Goal: Find specific page/section: Find specific page/section

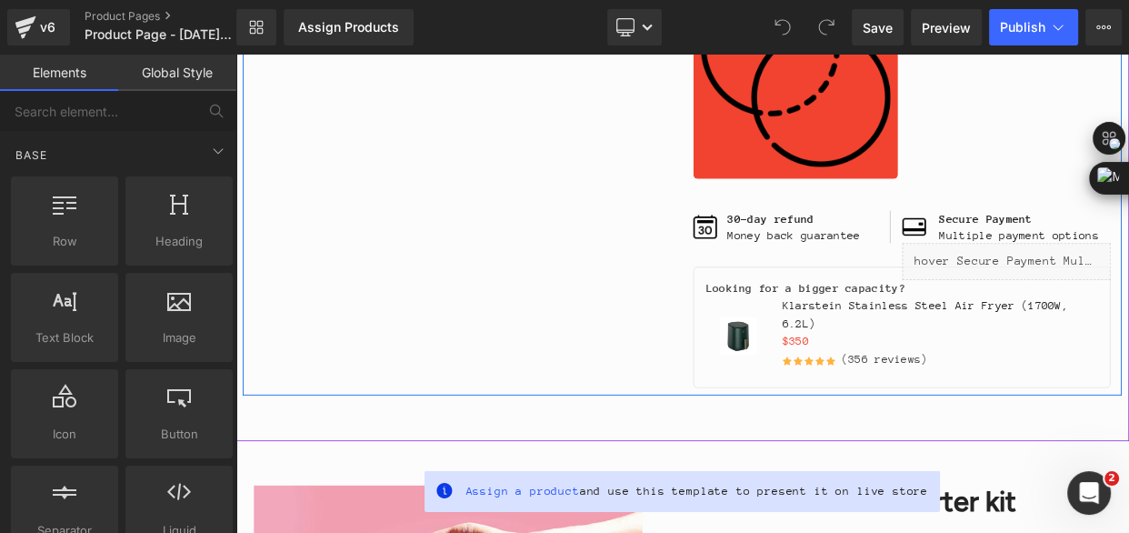
scroll to position [827, 0]
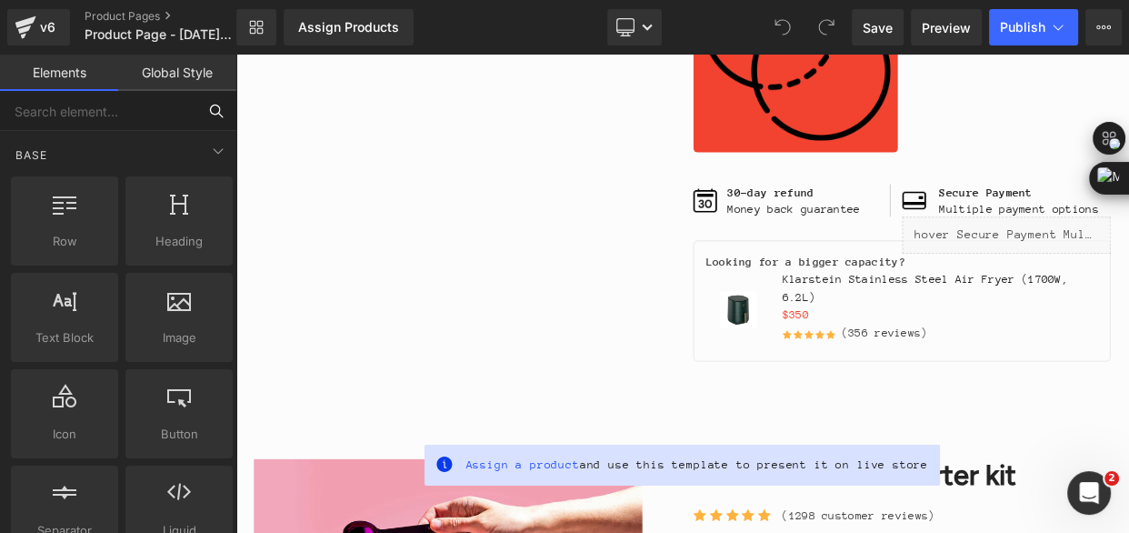
click at [124, 115] on input "text" at bounding box center [98, 111] width 196 height 40
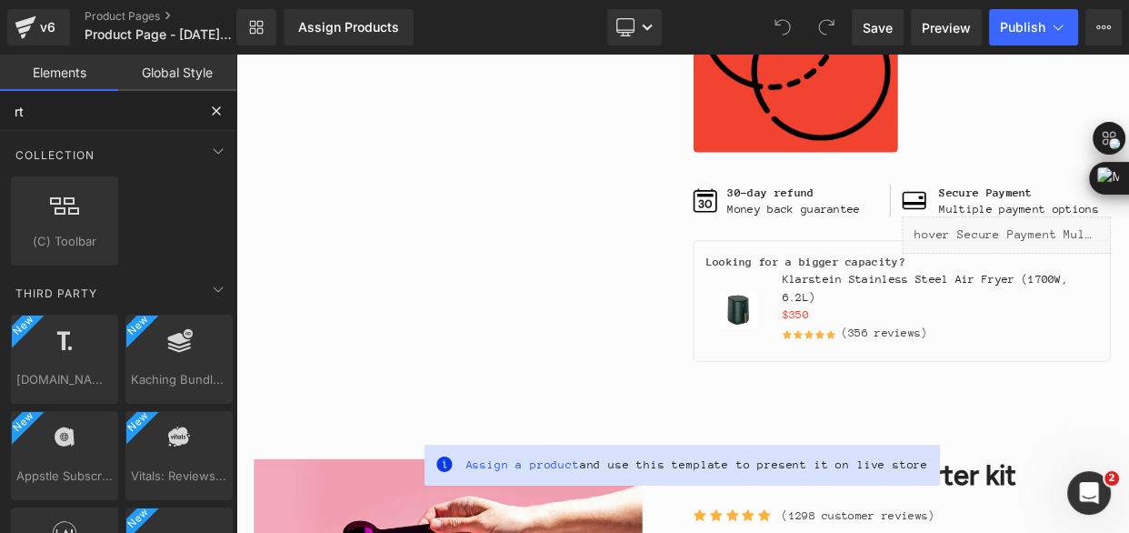
type input "r"
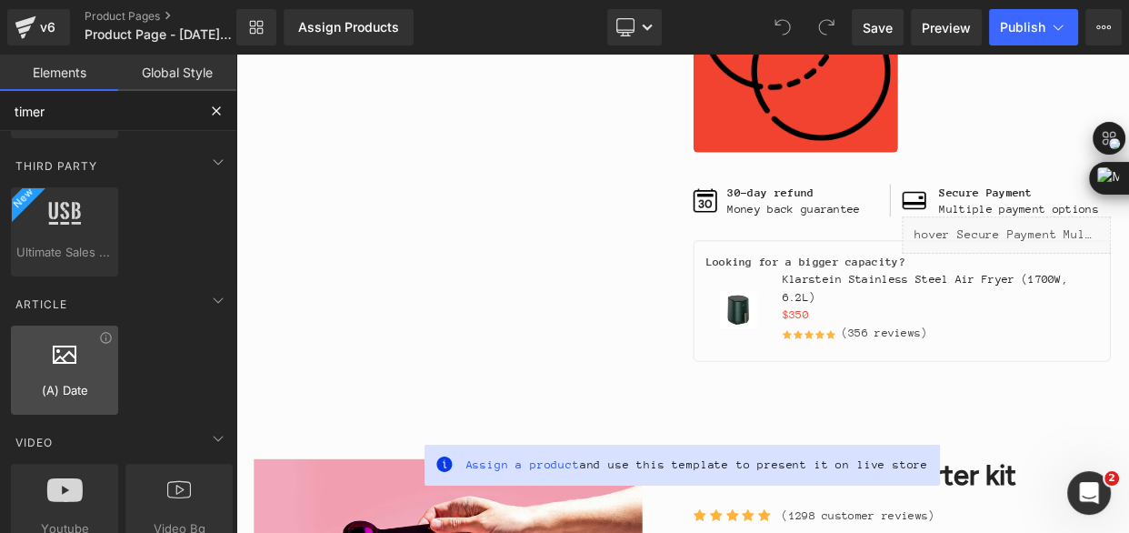
scroll to position [0, 0]
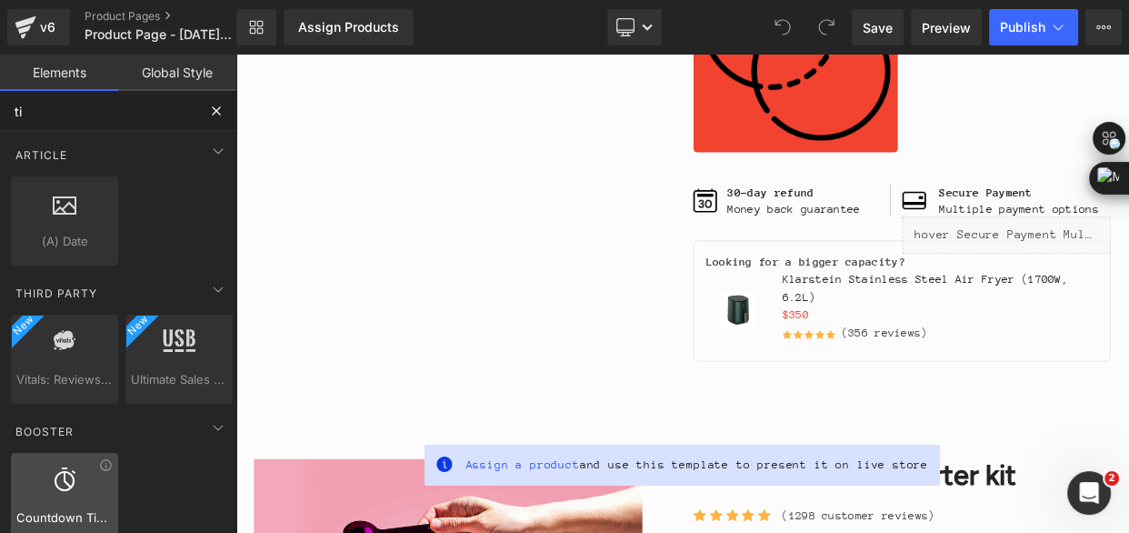
type input "t"
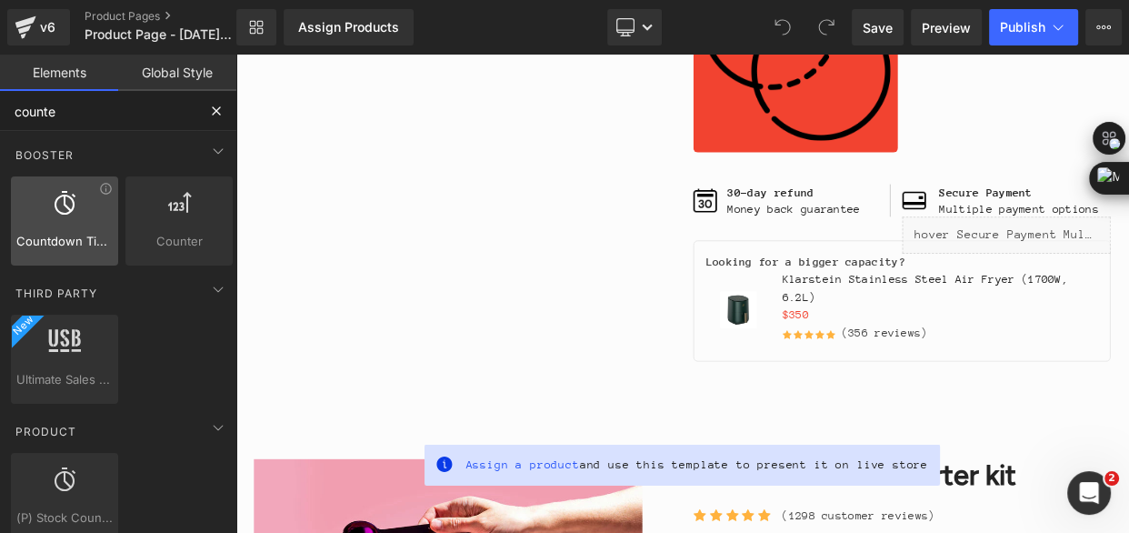
type input "counter"
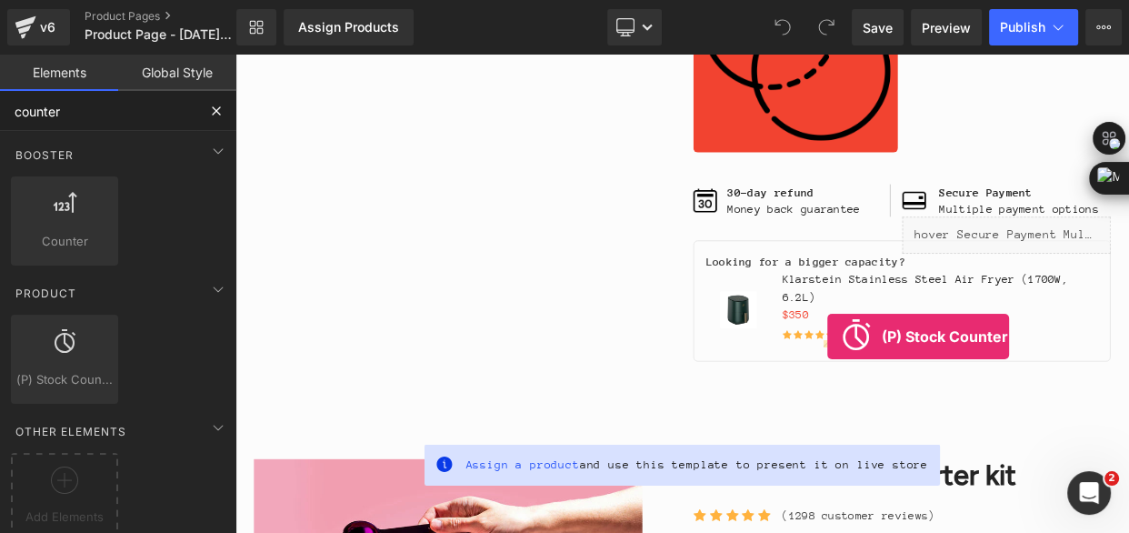
drag, startPoint x: 285, startPoint y: 428, endPoint x: 965, endPoint y: 402, distance: 680.7
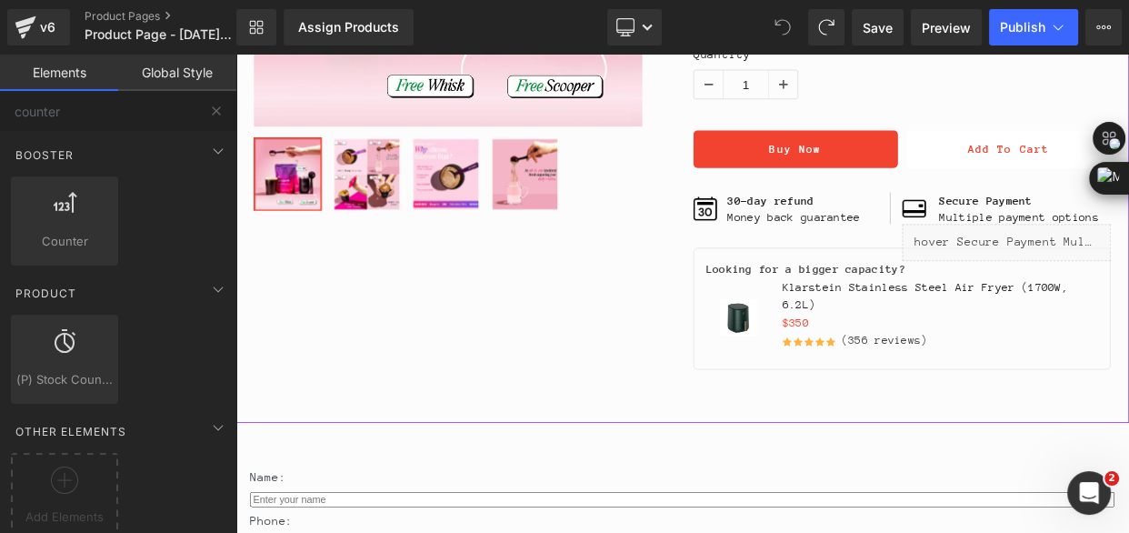
scroll to position [1819, 0]
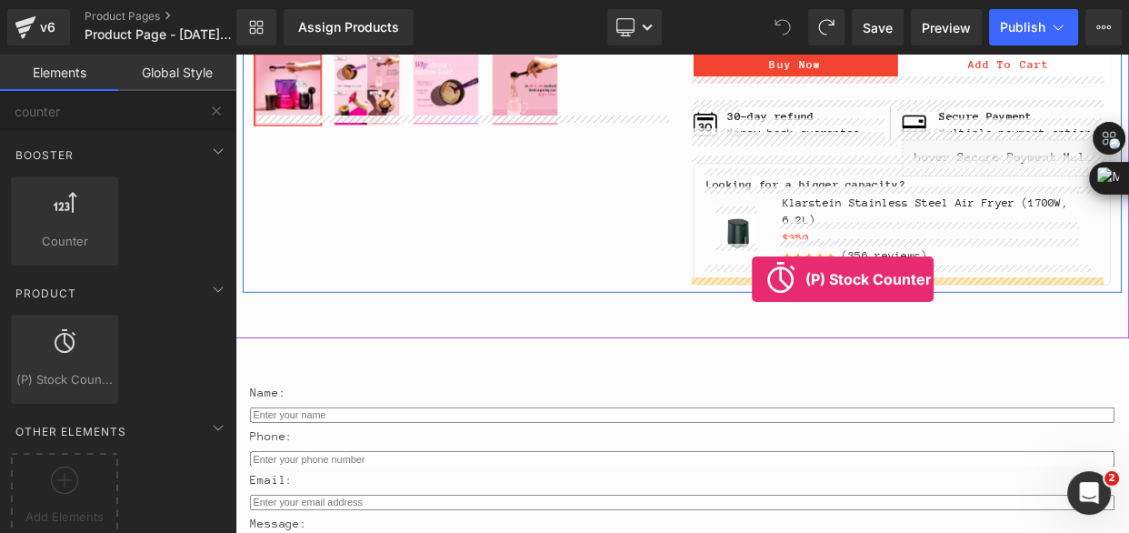
drag, startPoint x: 281, startPoint y: 406, endPoint x: 871, endPoint y: 331, distance: 595.0
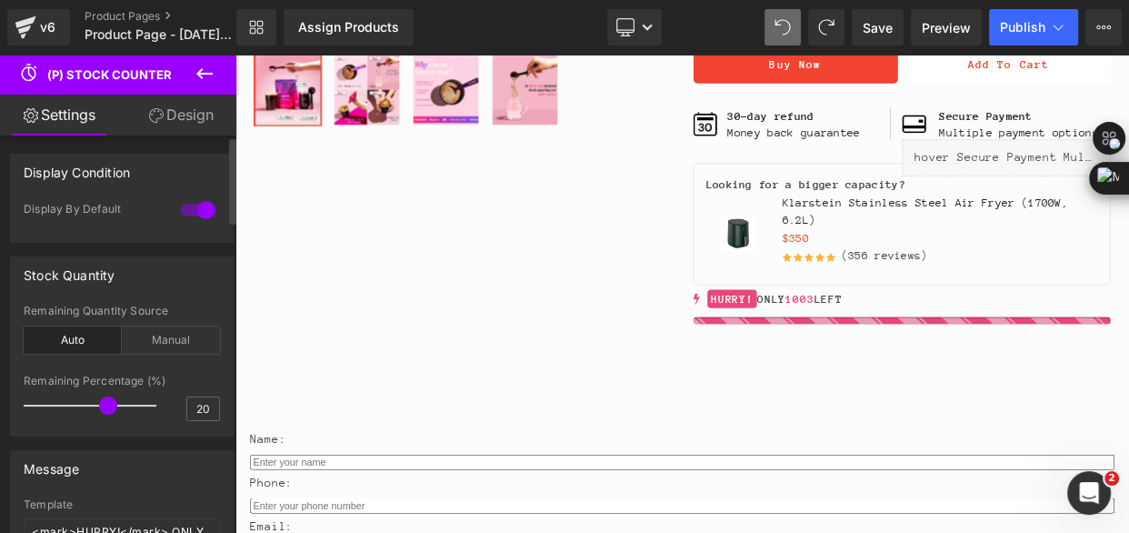
drag, startPoint x: 57, startPoint y: 402, endPoint x: 105, endPoint y: 408, distance: 48.6
click at [105, 408] on span at bounding box center [108, 405] width 18 height 18
drag, startPoint x: 105, startPoint y: 408, endPoint x: 136, endPoint y: 409, distance: 30.9
click at [136, 409] on span at bounding box center [142, 405] width 18 height 18
drag, startPoint x: 136, startPoint y: 409, endPoint x: 158, endPoint y: 405, distance: 22.3
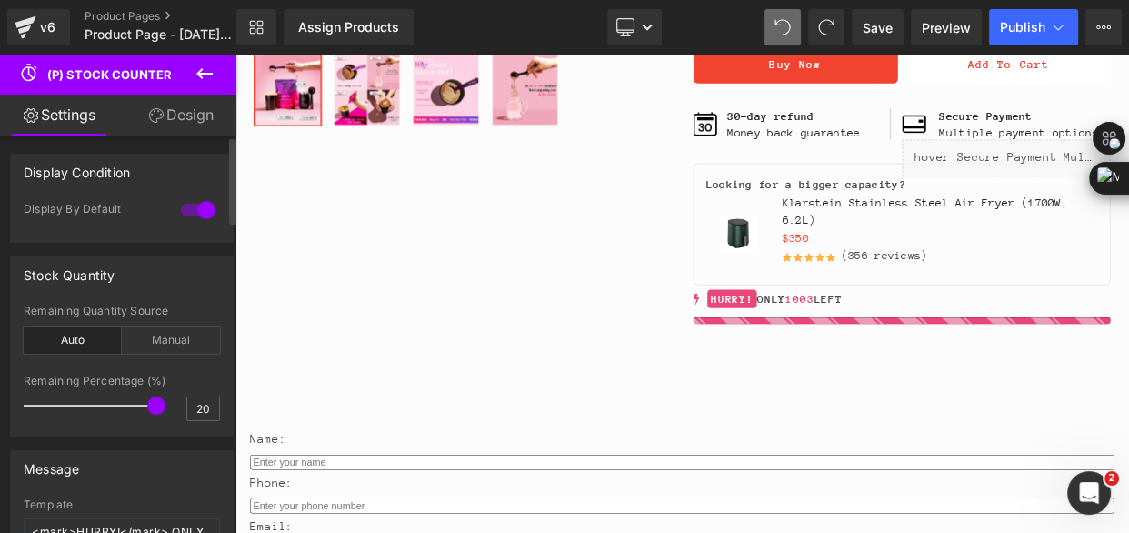
click at [158, 405] on span at bounding box center [156, 405] width 18 height 18
drag, startPoint x: 145, startPoint y: 408, endPoint x: 157, endPoint y: 399, distance: 14.9
click at [157, 399] on div "Remaining Percentage (%) 20" at bounding box center [122, 405] width 196 height 61
